Goal: Ask a question

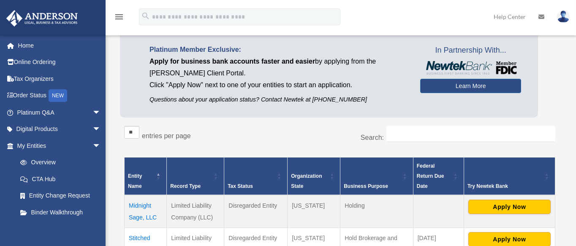
scroll to position [52, 0]
click at [92, 113] on span "arrow_drop_down" at bounding box center [100, 112] width 17 height 17
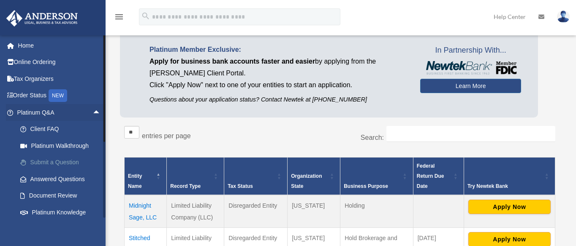
click at [54, 162] on link "Submit a Question" at bounding box center [63, 162] width 102 height 17
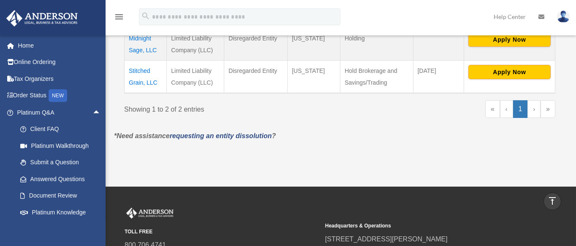
scroll to position [105, 0]
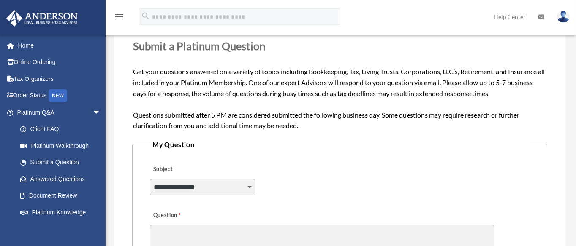
scroll to position [105, 0]
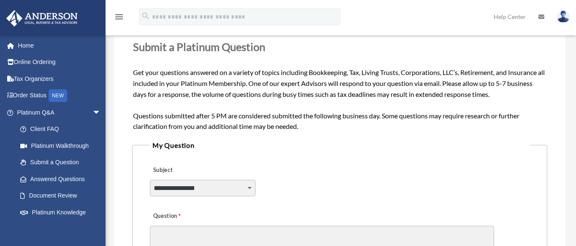
click at [244, 187] on select "**********" at bounding box center [203, 188] width 106 height 16
select select "******"
click at [150, 180] on select "**********" at bounding box center [203, 188] width 106 height 16
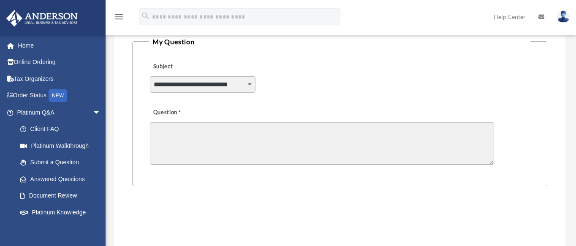
scroll to position [210, 0]
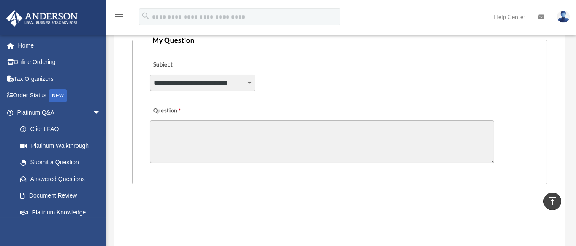
click at [188, 128] on textarea "Question" at bounding box center [322, 142] width 344 height 43
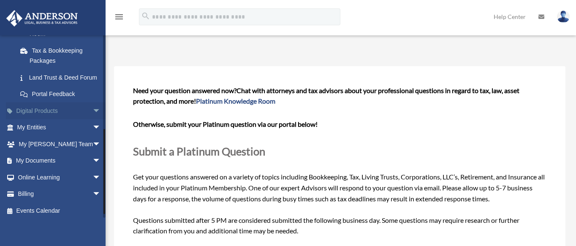
scroll to position [202, 0]
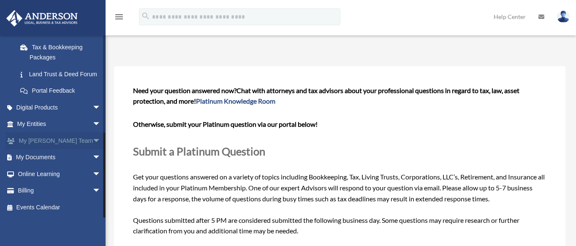
click at [46, 140] on link "My Anderson Team arrow_drop_down" at bounding box center [60, 141] width 108 height 17
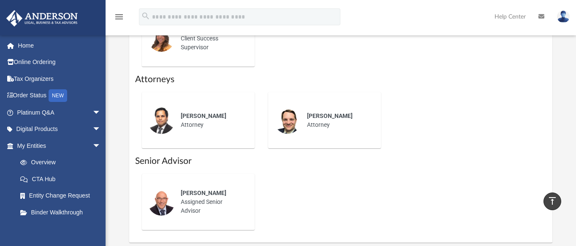
scroll to position [317, 0]
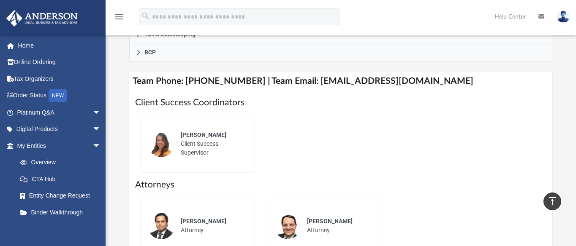
click at [194, 131] on div "Alex Gomez Client Success Supervisor" at bounding box center [212, 144] width 74 height 38
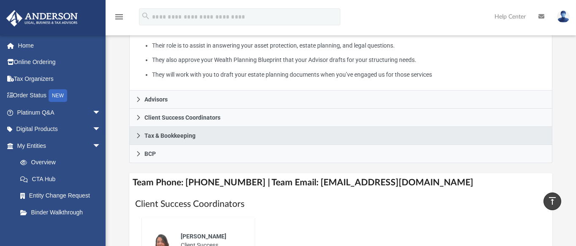
scroll to position [211, 0]
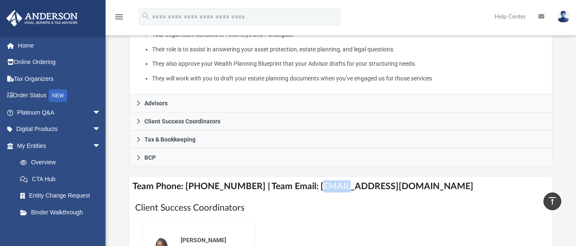
drag, startPoint x: 306, startPoint y: 174, endPoint x: 333, endPoint y: 175, distance: 27.4
click at [333, 177] on h4 "Team Phone: (725) 208-3141 | Team Email: myteam@andersonadvisors.com" at bounding box center [340, 186] width 423 height 19
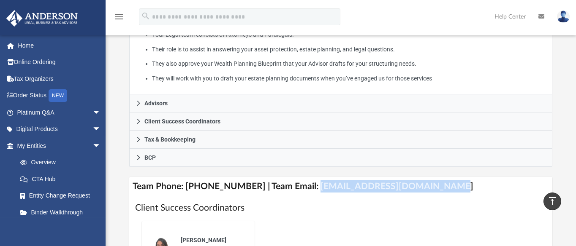
drag, startPoint x: 303, startPoint y: 174, endPoint x: 430, endPoint y: 173, distance: 126.6
click at [430, 177] on h4 "Team Phone: (725) 208-3141 | Team Email: myteam@andersonadvisors.com" at bounding box center [340, 186] width 423 height 19
click at [92, 145] on span "arrow_drop_down" at bounding box center [100, 146] width 17 height 17
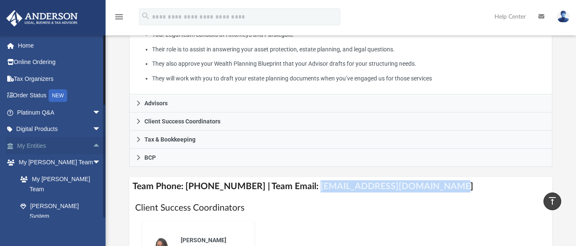
click at [32, 148] on link "My Entities arrow_drop_up" at bounding box center [60, 146] width 108 height 17
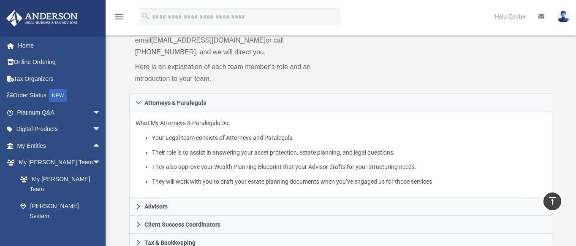
scroll to position [74, 0]
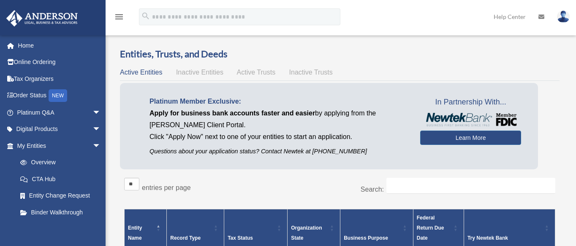
scroll to position [53, 0]
